Goal: Information Seeking & Learning: Learn about a topic

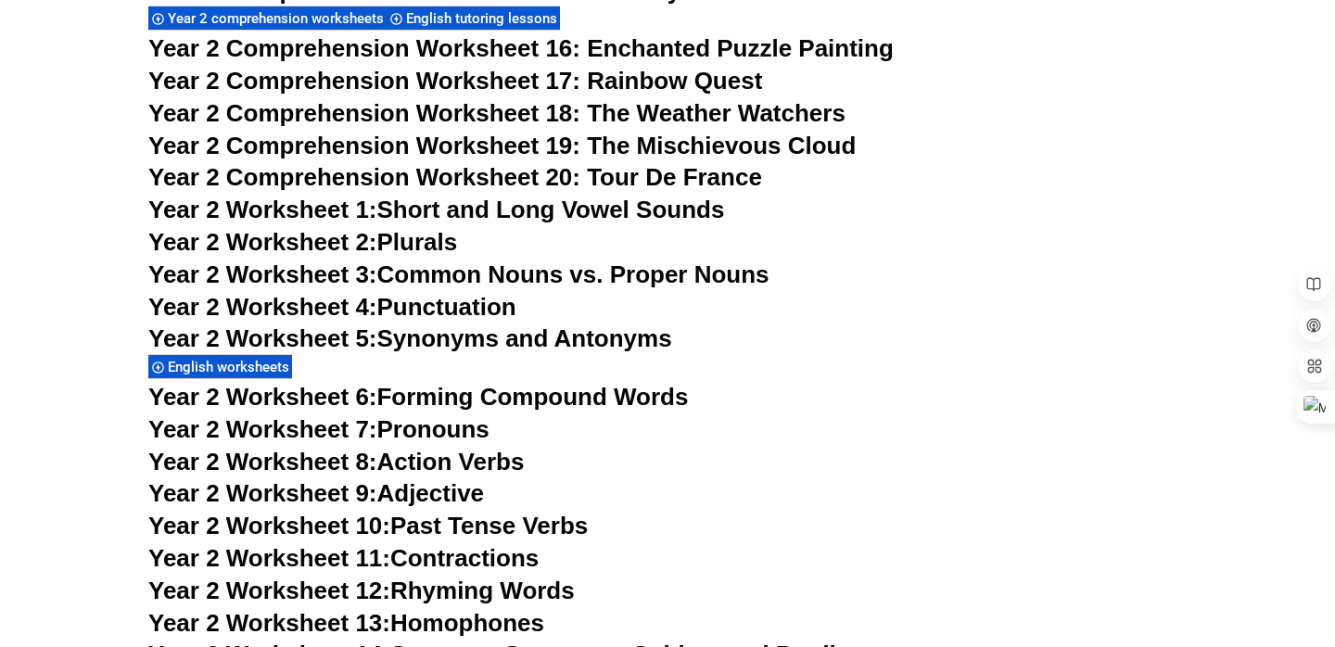
scroll to position [5198, 0]
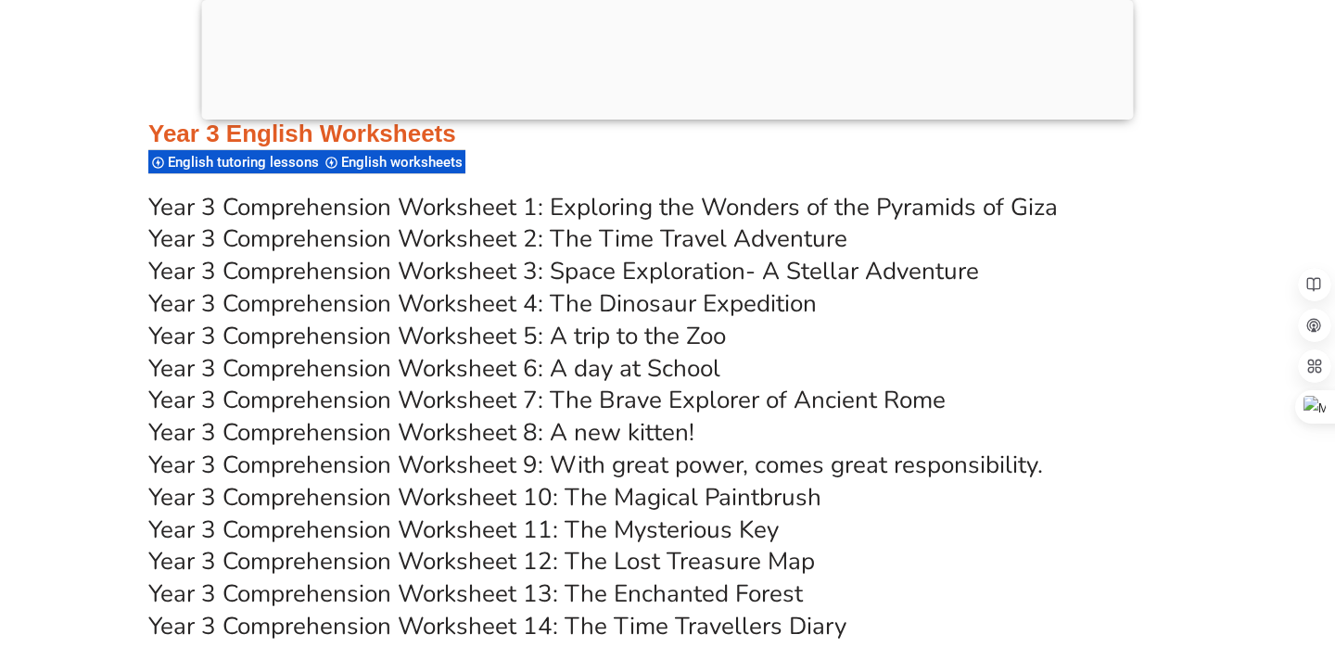
click at [671, 115] on div at bounding box center [668, 115] width 932 height 0
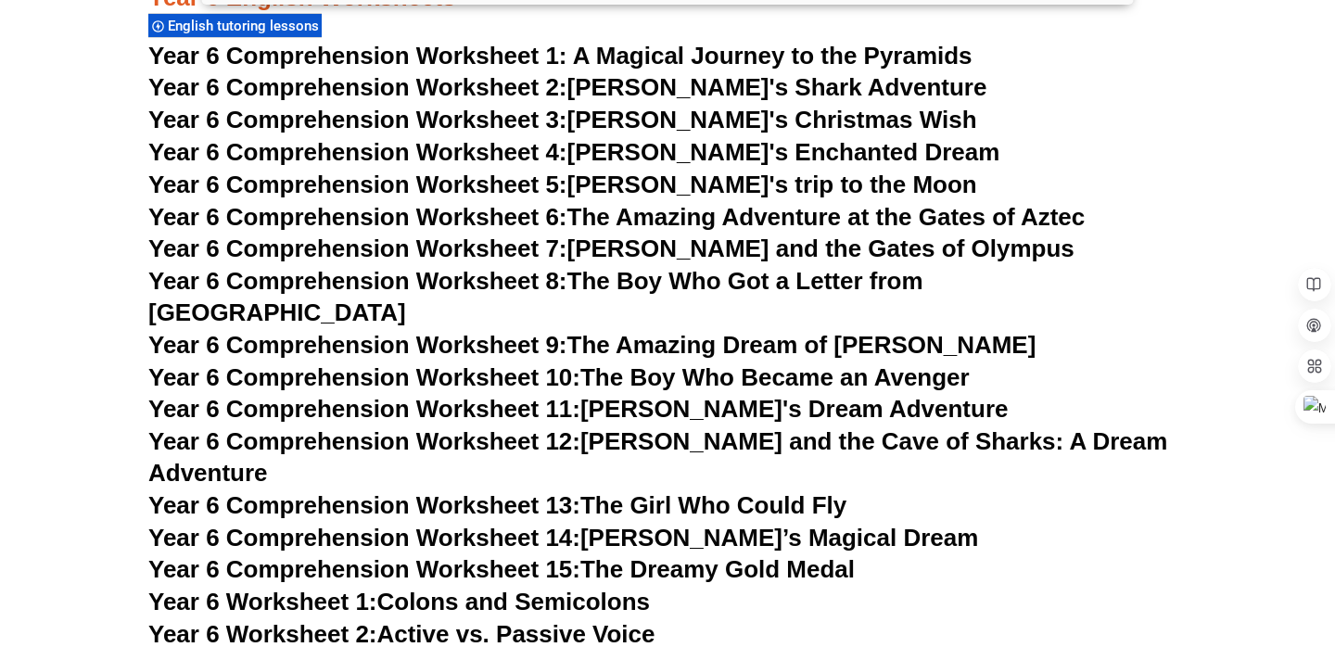
scroll to position [10428, 0]
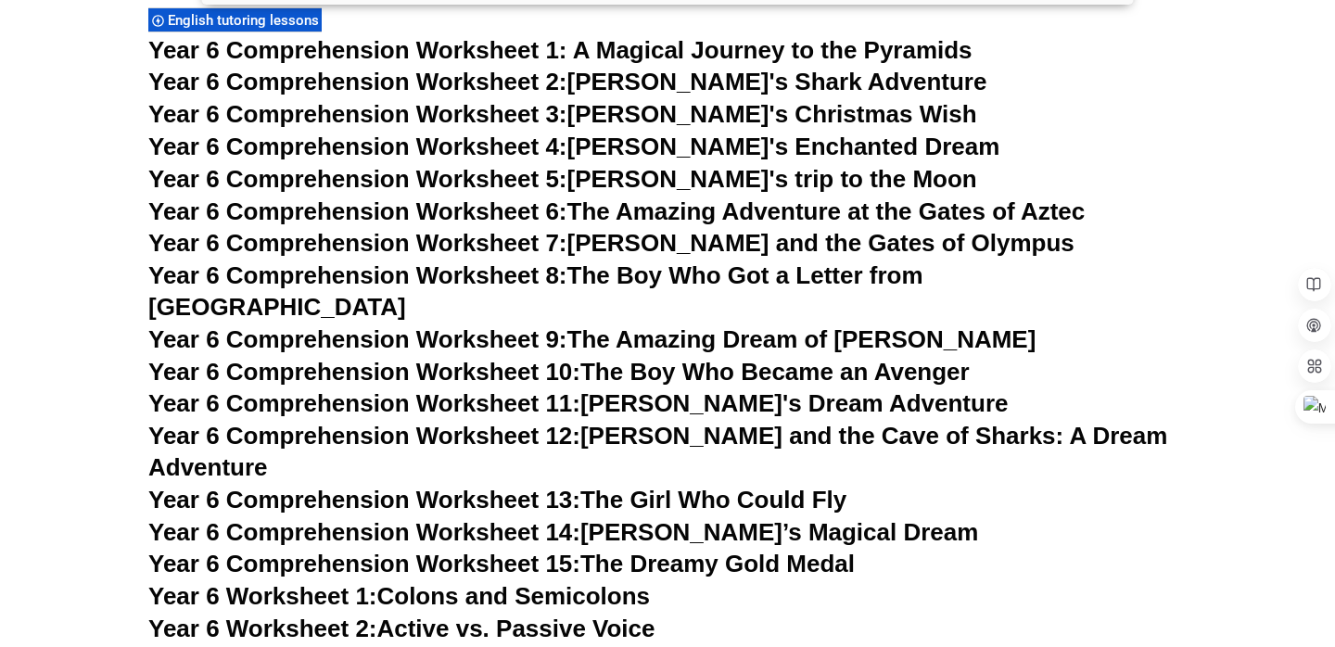
click at [497, 389] on span "Year 6 Comprehension Worksheet 11:" at bounding box center [364, 403] width 432 height 28
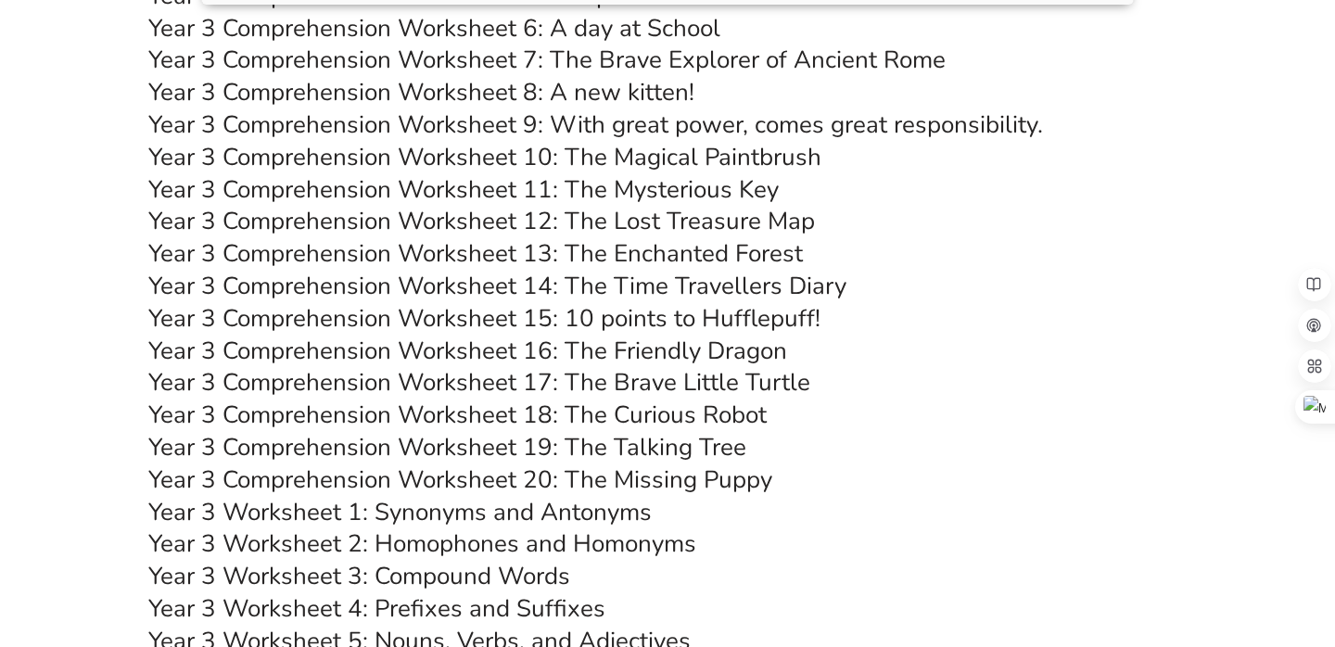
scroll to position [6471, 0]
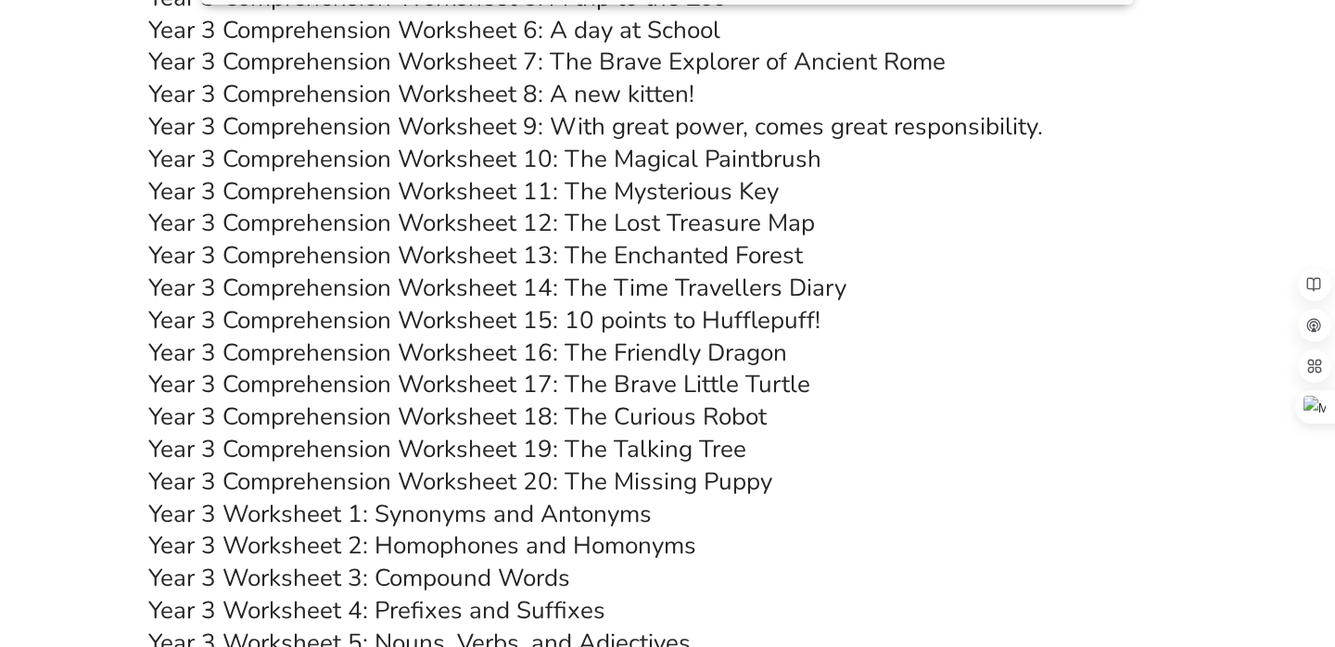
click at [720, 417] on link "Year 3 Comprehension Worksheet 18: The Curious Robot" at bounding box center [457, 416] width 618 height 32
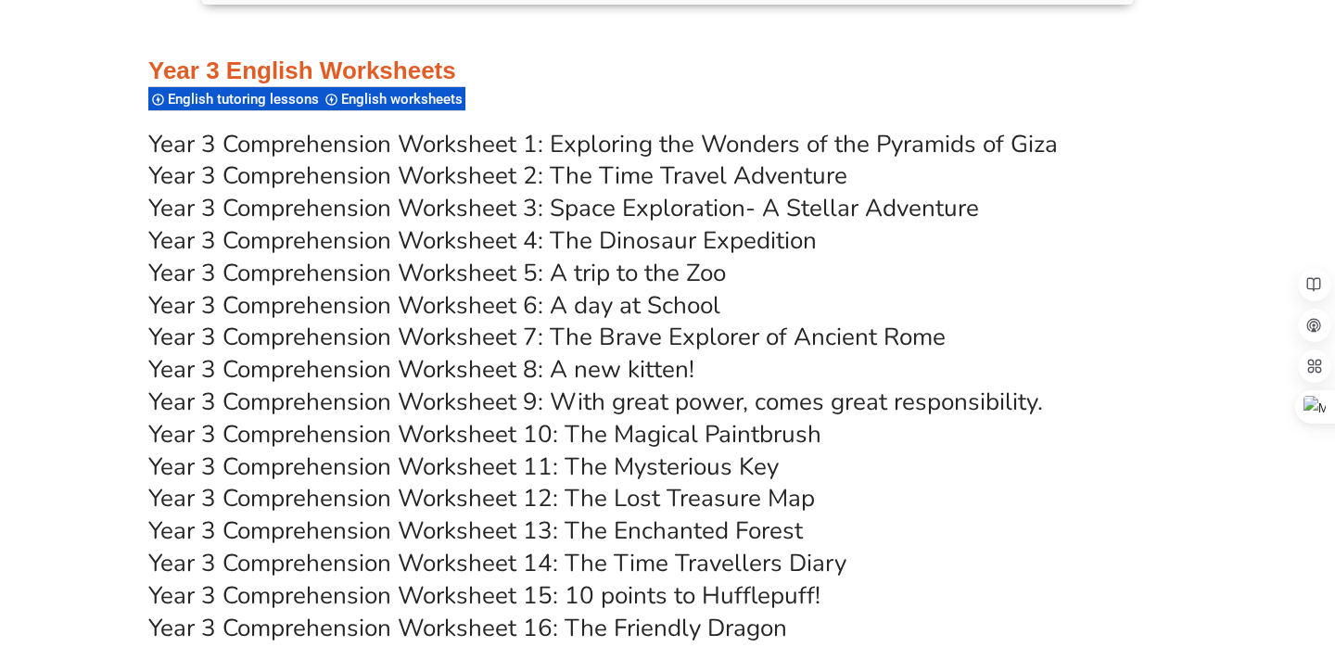
scroll to position [6205, 0]
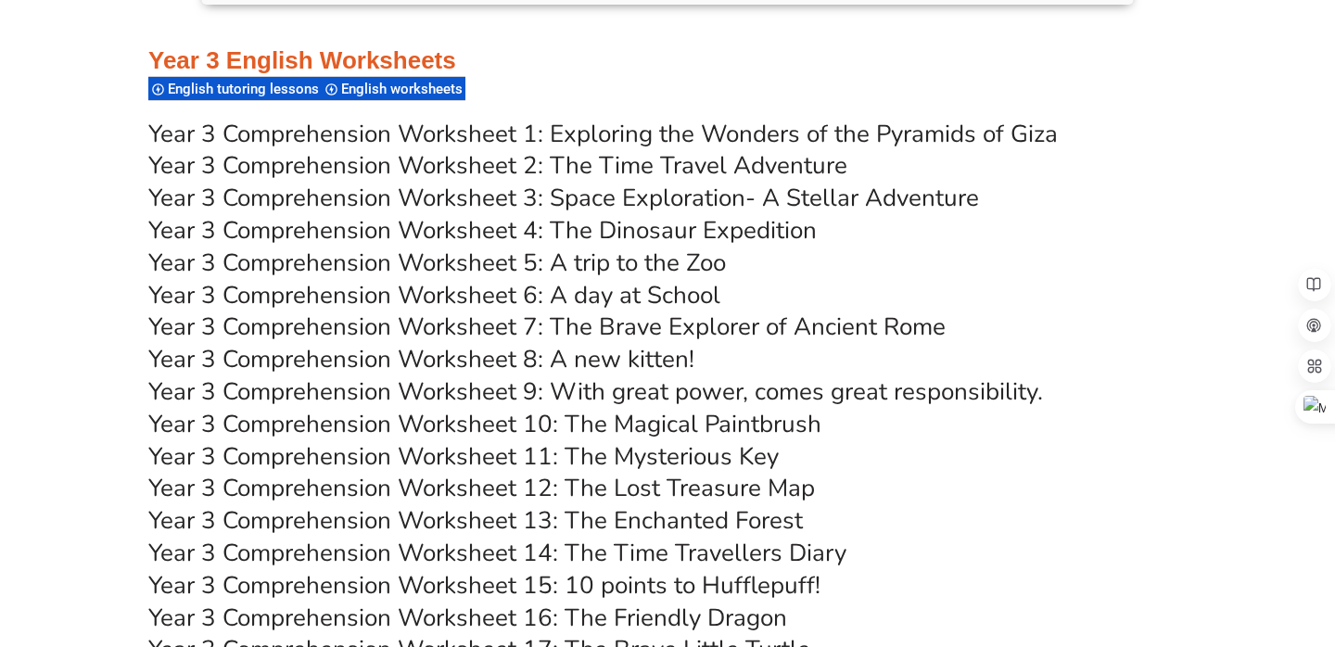
click at [663, 188] on link "Year 3 Comprehension Worksheet 3: Space Exploration- A Stellar Adventure" at bounding box center [563, 198] width 831 height 32
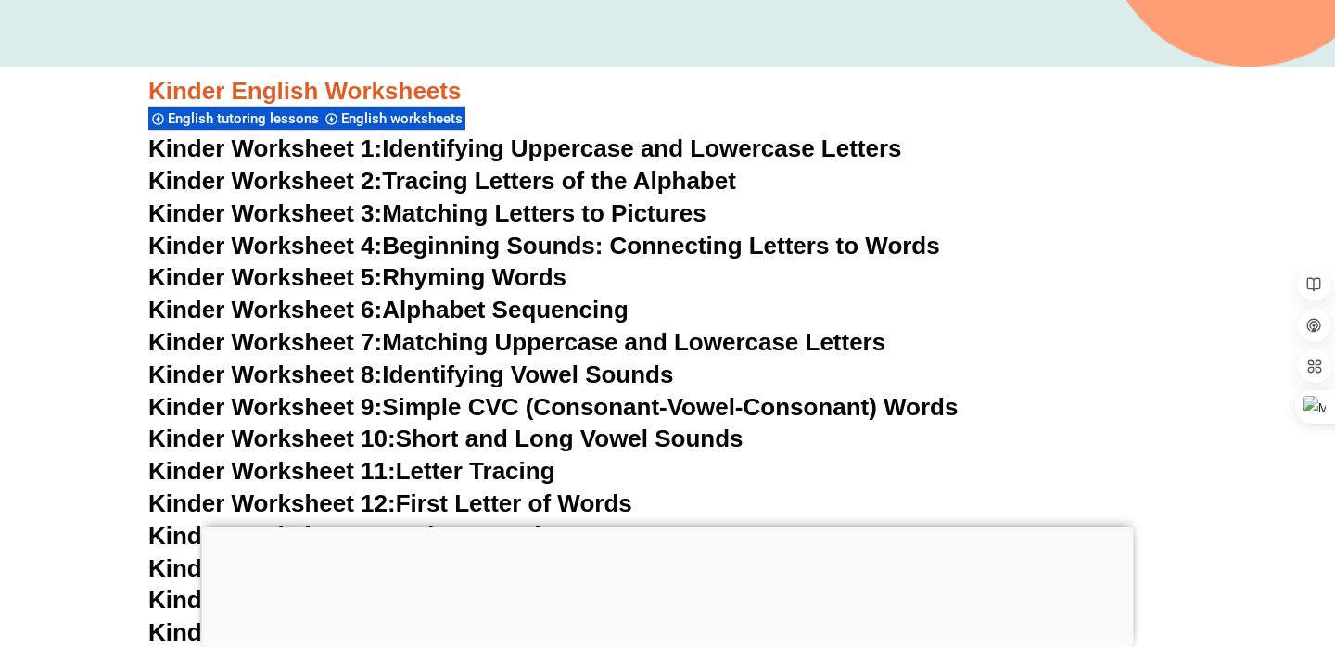
scroll to position [663, 0]
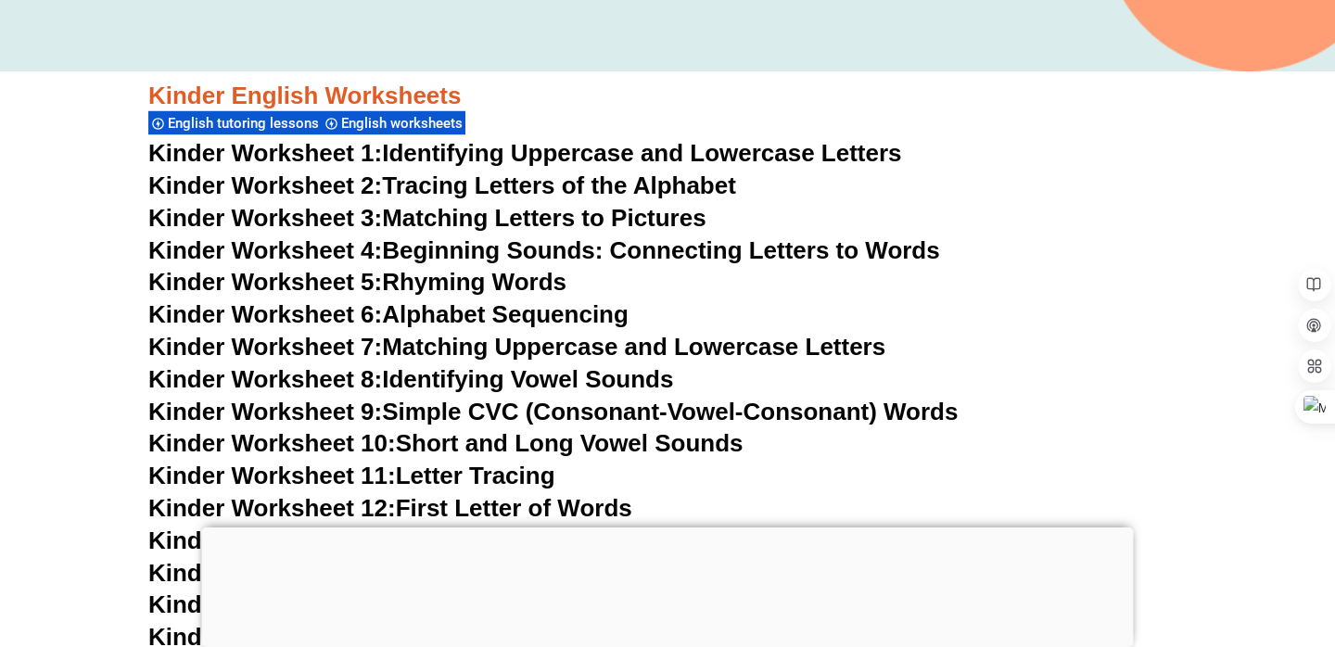
click at [667, 527] on div at bounding box center [668, 527] width 932 height 0
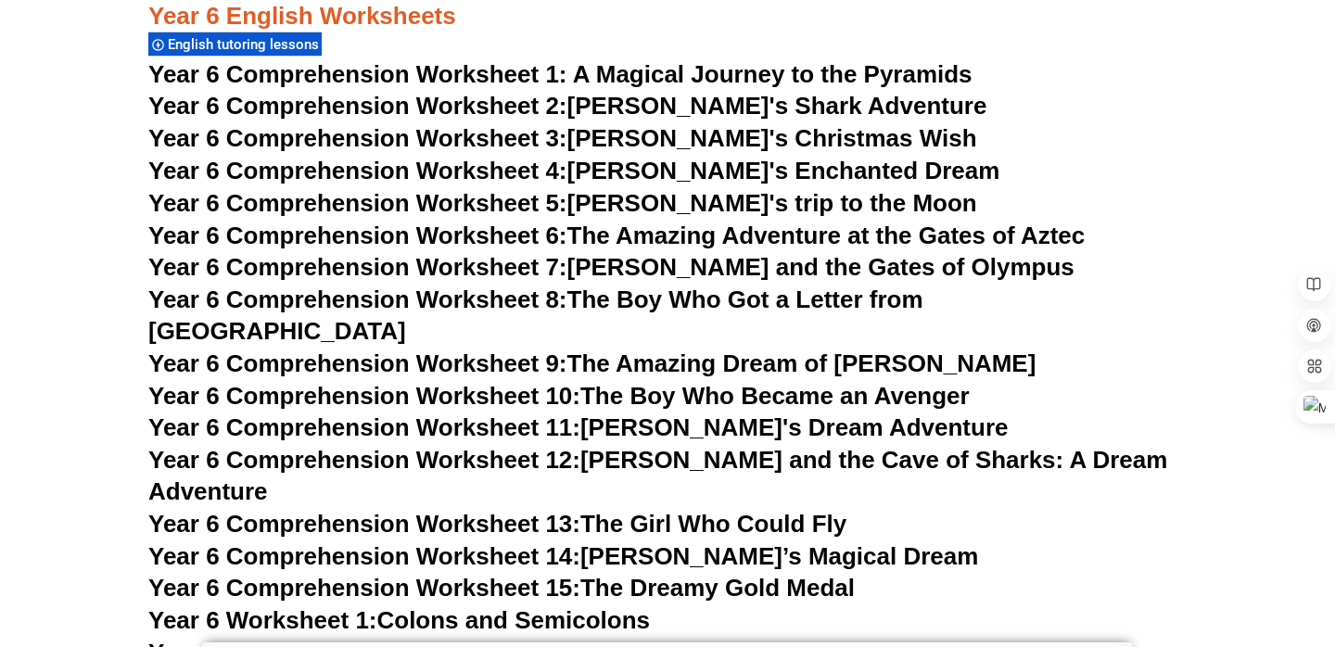
scroll to position [10392, 0]
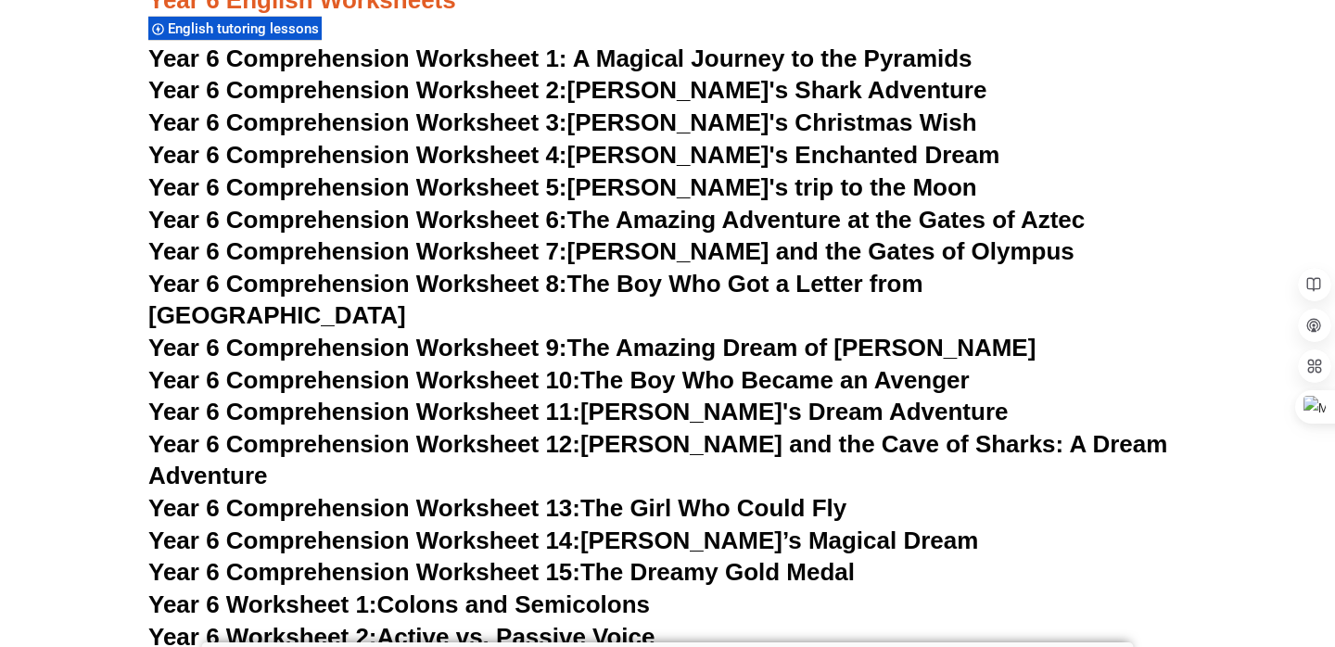
click at [666, 104] on link "Year 6 Comprehension Worksheet 2: Jake's Shark Adventure" at bounding box center [567, 90] width 838 height 28
click at [773, 108] on link "Year 6 Comprehension Worksheet 3: Tommy's Christmas Wish" at bounding box center [562, 122] width 829 height 28
click at [820, 133] on link "Year 6 Comprehension Worksheet 3: Tommy's Christmas Wish" at bounding box center [562, 122] width 829 height 28
click at [973, 111] on h3 "Year 6 Comprehension Worksheet 3: Tommy's Christmas Wish" at bounding box center [667, 124] width 1038 height 32
click at [744, 398] on link "Year 6 Comprehension Worksheet 11: [PERSON_NAME]'s Dream Adventure" at bounding box center [577, 412] width 859 height 28
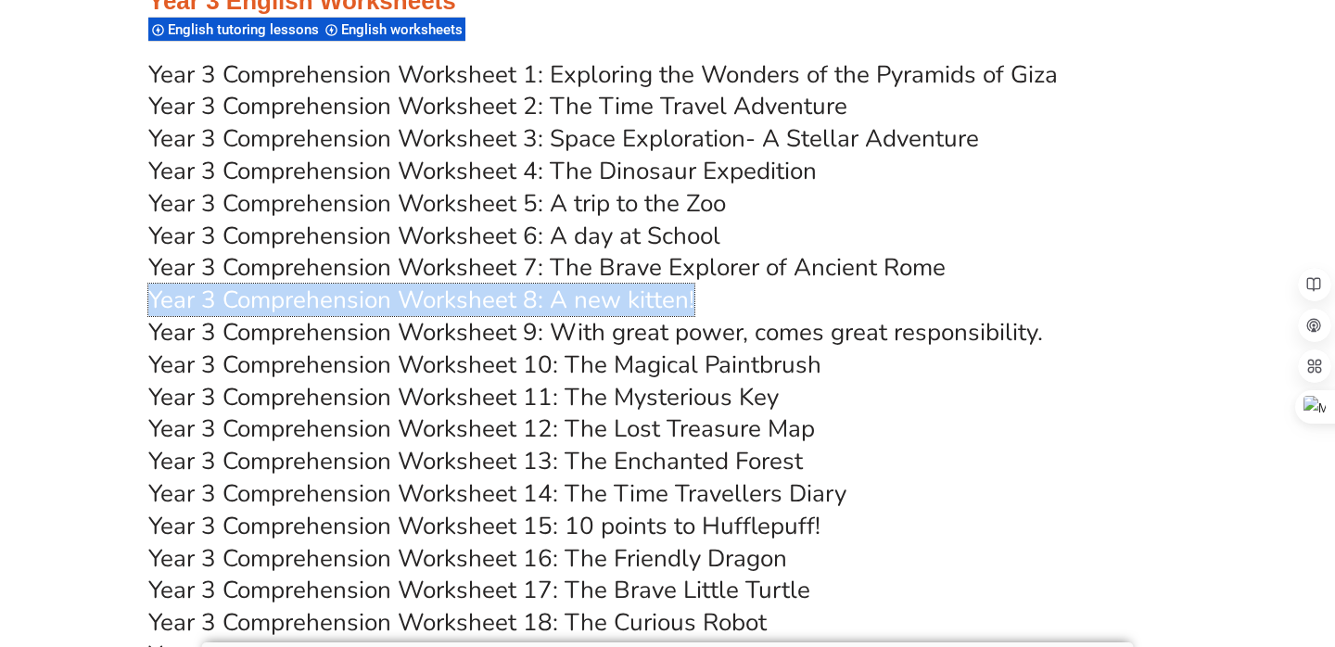
scroll to position [6240, 0]
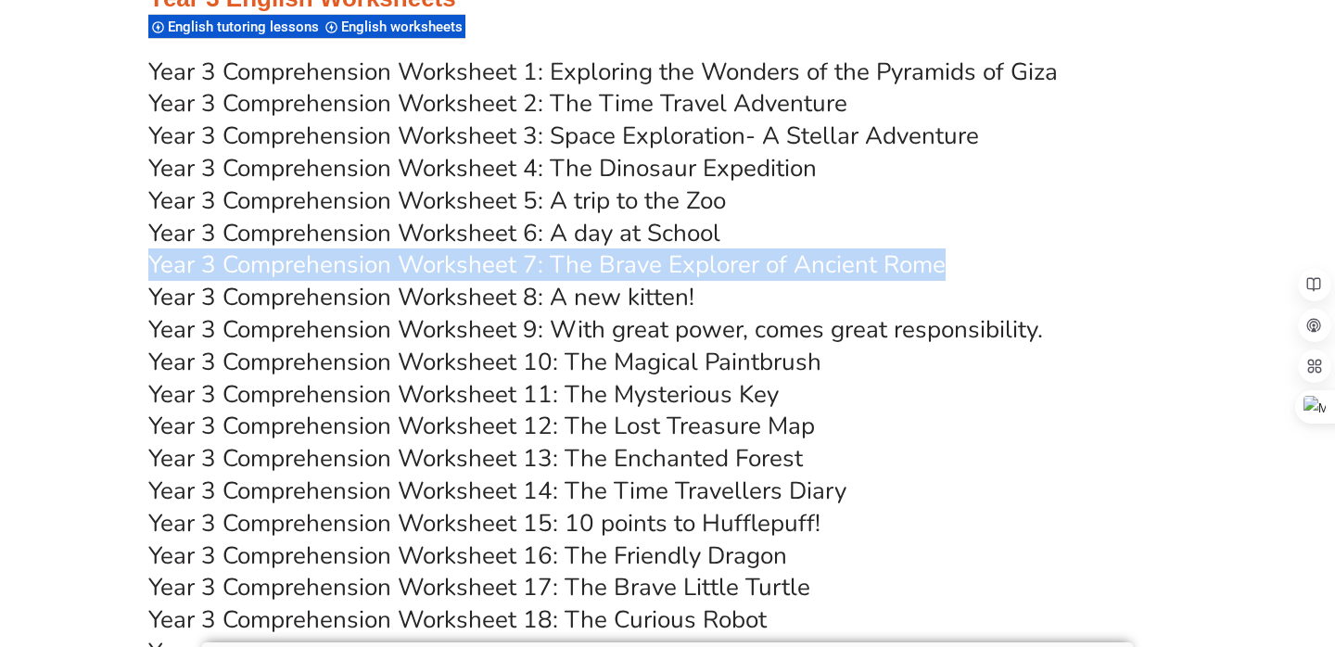
click at [680, 195] on link "Year 3 Comprehension Worksheet 5: A trip to the Zoo" at bounding box center [437, 200] width 578 height 32
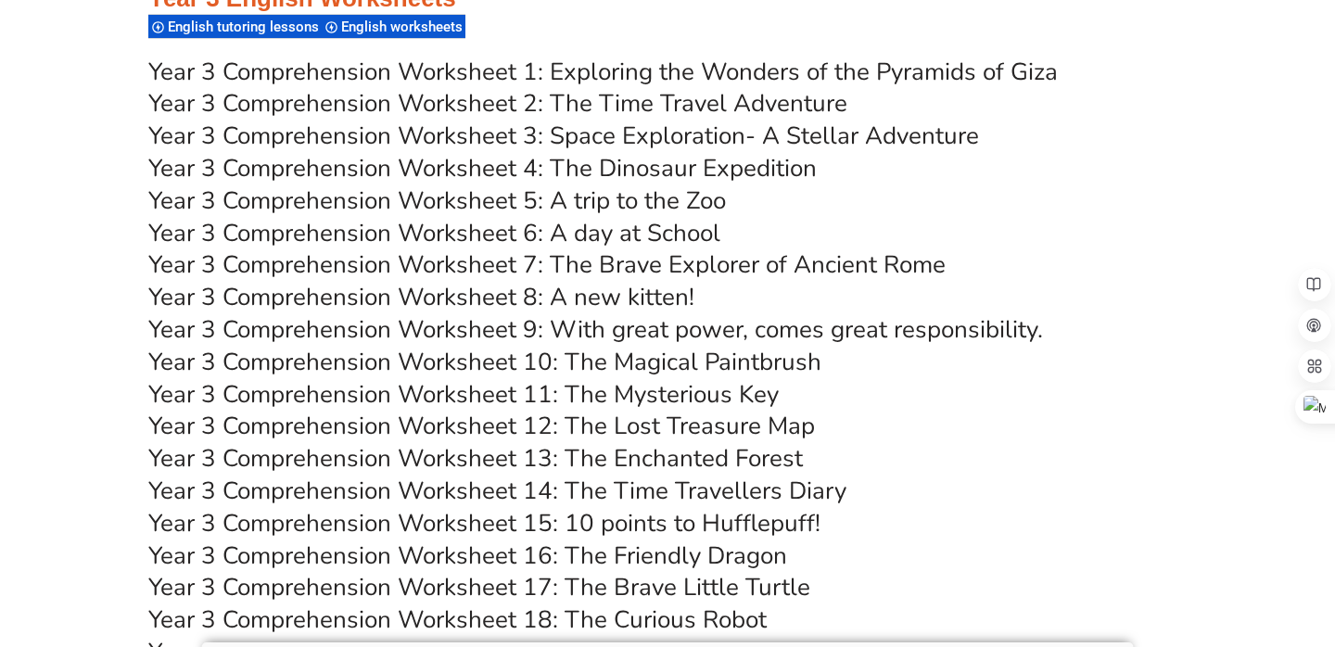
click at [1102, 223] on h3 "Year 3 Comprehension Worksheet 6: A day at School" at bounding box center [667, 234] width 1038 height 32
click at [770, 104] on link "Year 3 Comprehension Worksheet 2: The Time Travel Adventure" at bounding box center [497, 103] width 699 height 32
click at [799, 104] on link "Year 3 Comprehension Worksheet 2: The Time Travel Adventure" at bounding box center [497, 103] width 699 height 32
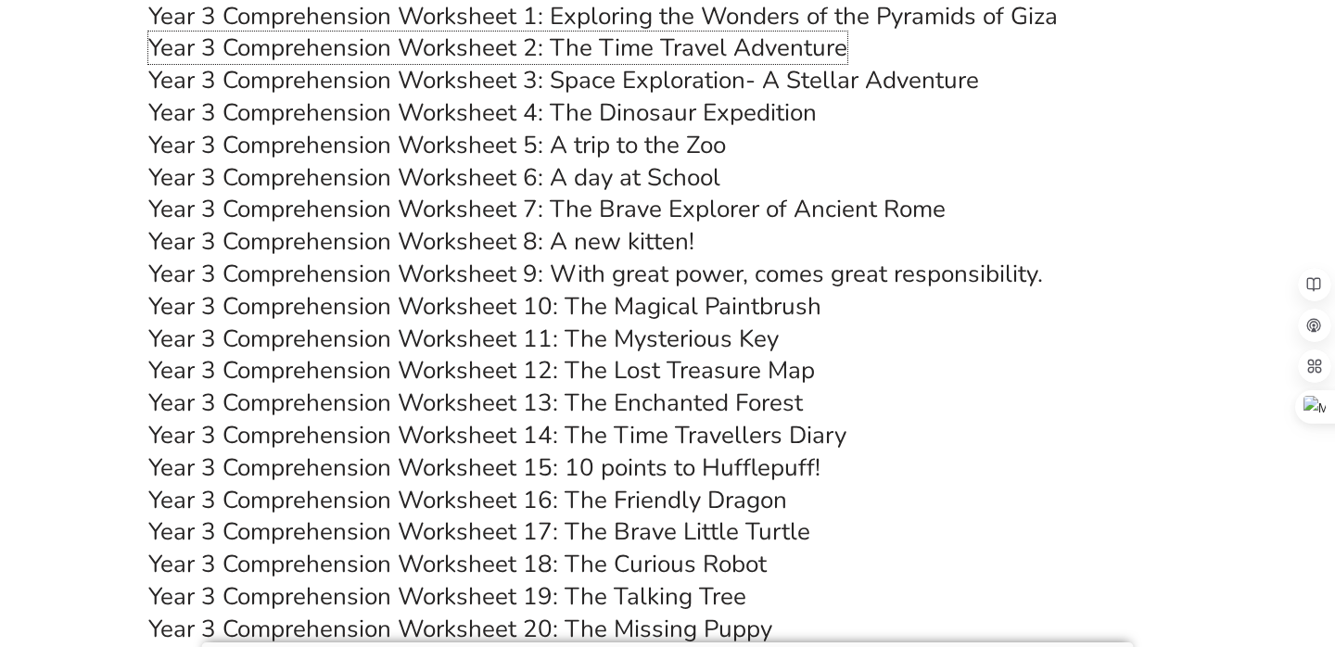
scroll to position [6289, 0]
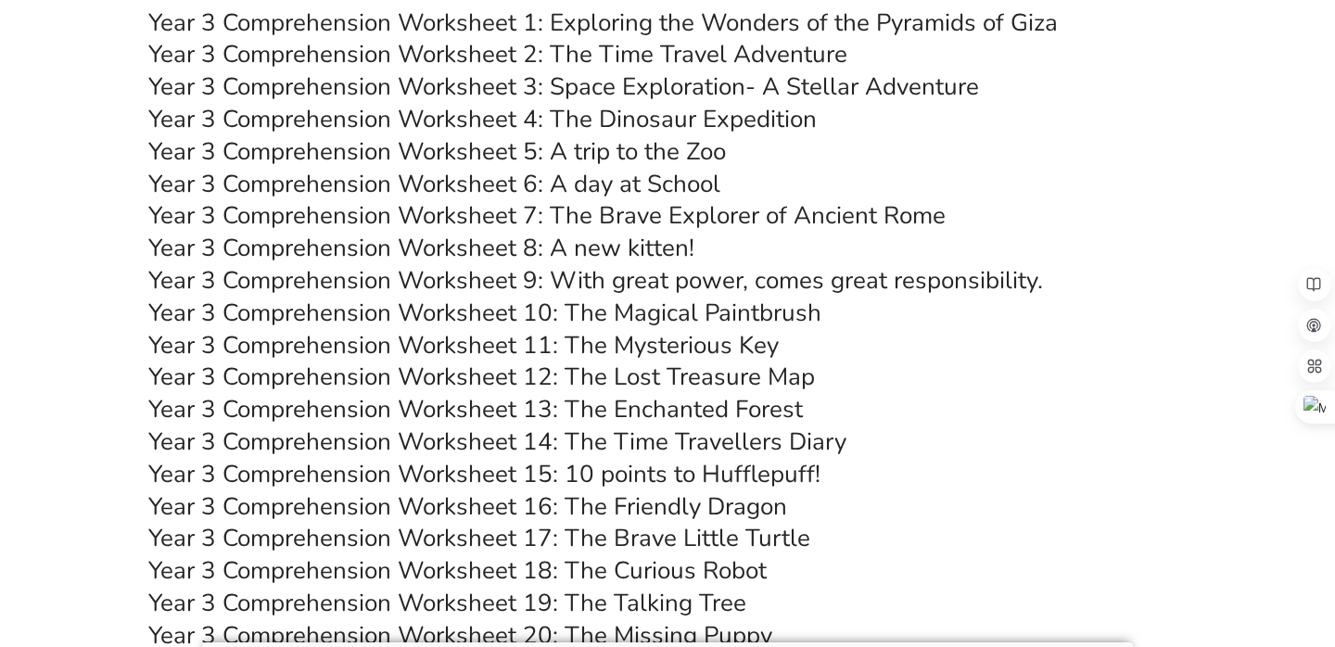
click at [714, 565] on link "Year 3 Comprehension Worksheet 18: The Curious Robot" at bounding box center [457, 570] width 618 height 32
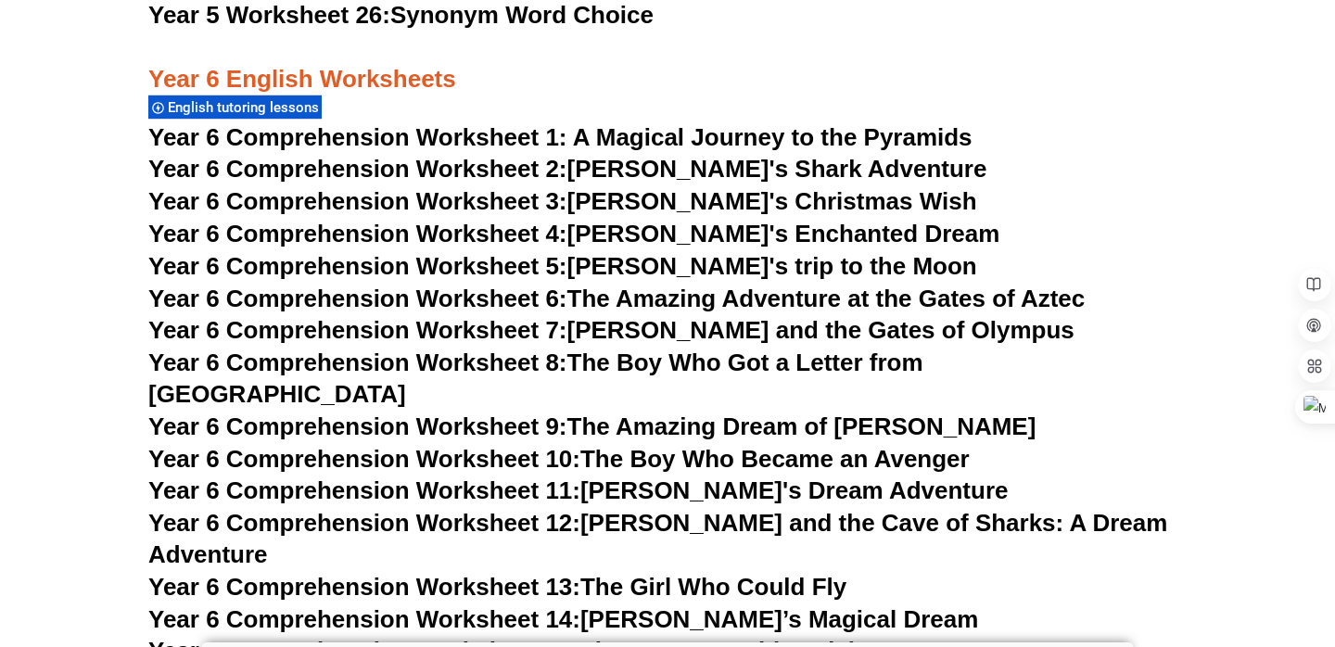
scroll to position [10309, 0]
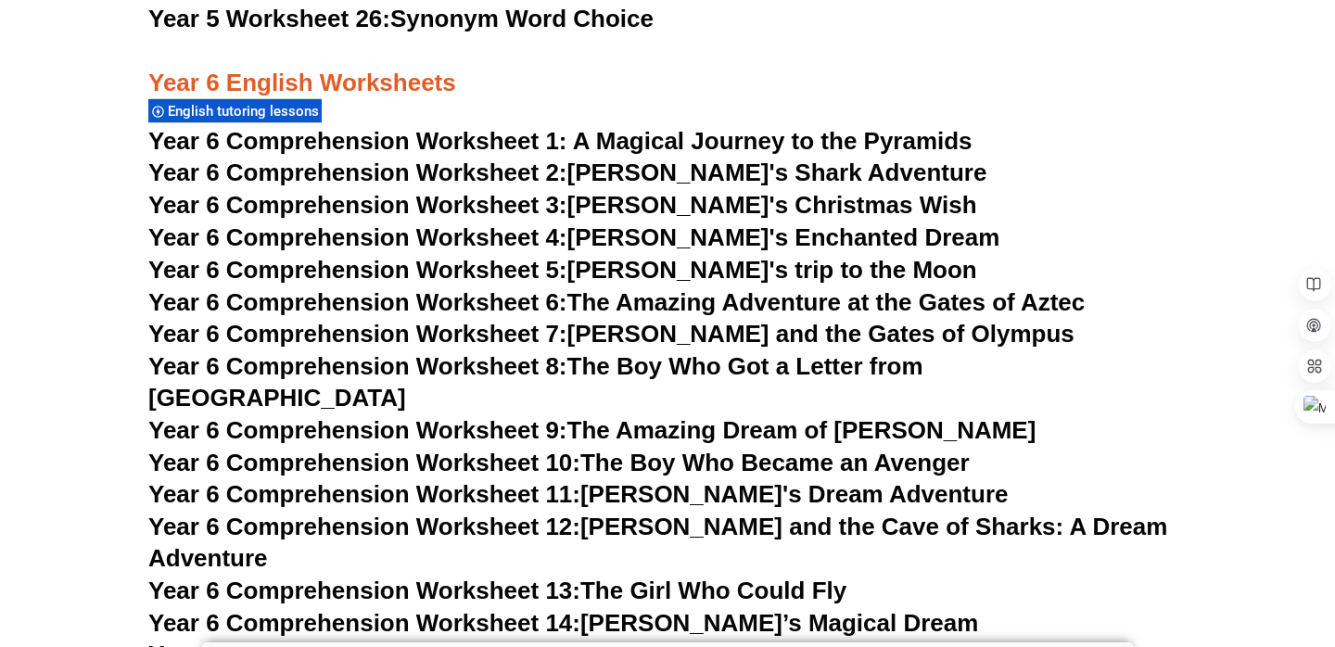
click at [799, 641] on link "Year 6 Comprehension Worksheet 15: The Dreamy Gold Medal" at bounding box center [501, 655] width 706 height 28
